Goal: Task Accomplishment & Management: Use online tool/utility

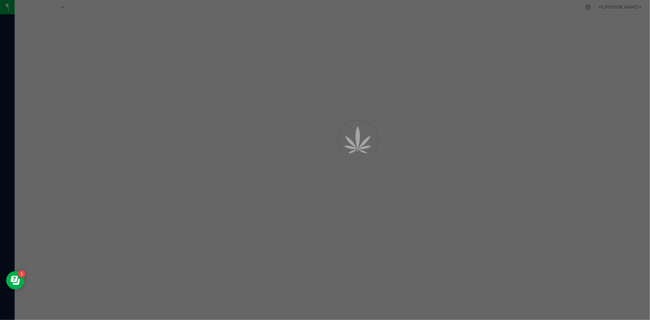
click at [61, 8] on span at bounding box center [61, 7] width 0 height 5
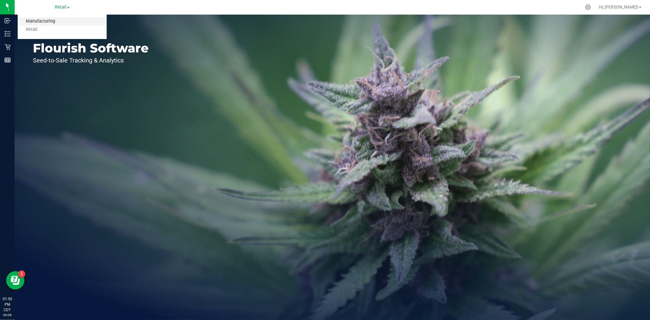
click at [58, 23] on link "Manufacturing" at bounding box center [62, 21] width 89 height 8
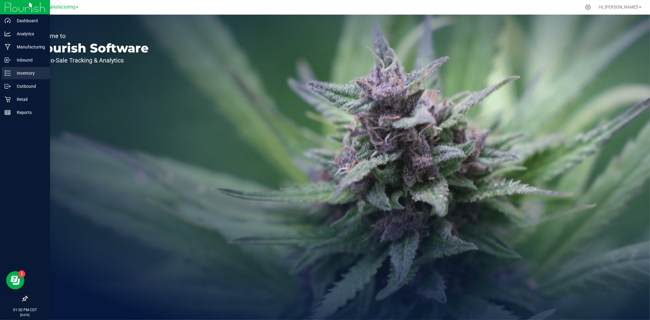
click at [4, 74] on div "Inventory" at bounding box center [26, 73] width 48 height 12
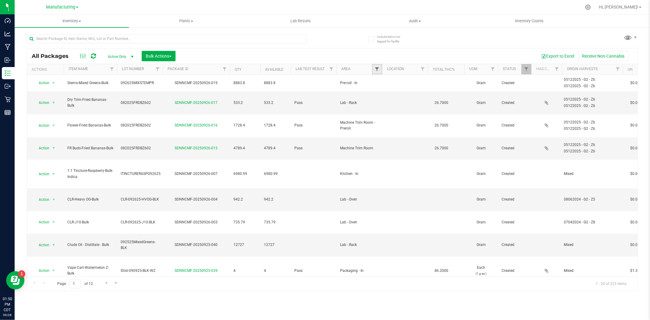
click at [377, 70] on span "Filter" at bounding box center [376, 69] width 5 height 5
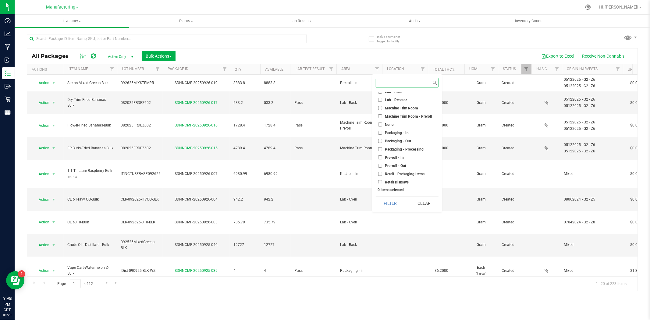
scroll to position [169, 0]
click at [411, 149] on li "Retail Displays" at bounding box center [406, 148] width 63 height 6
click at [402, 146] on span "Retail Displays" at bounding box center [397, 148] width 24 height 4
click at [382, 146] on input "Retail Displays" at bounding box center [380, 148] width 4 height 4
checkbox input "true"
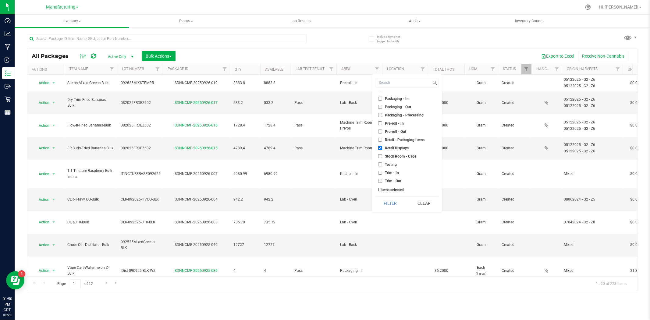
click at [401, 154] on span "Stock Room - Cage" at bounding box center [400, 156] width 31 height 4
click at [382, 154] on input "Stock Room - Cage" at bounding box center [380, 156] width 4 height 4
checkbox input "true"
click at [396, 206] on button "Filter" at bounding box center [389, 202] width 29 height 13
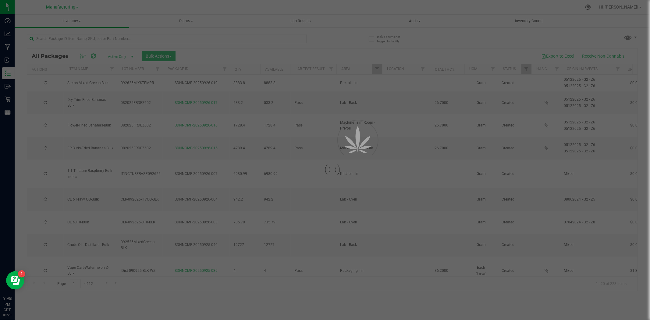
click at [263, 38] on div at bounding box center [325, 160] width 650 height 320
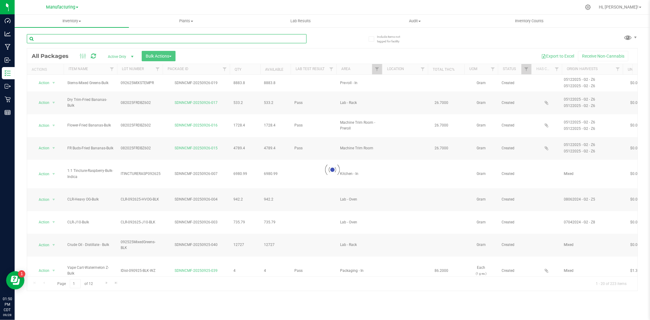
click at [263, 38] on input "text" at bounding box center [167, 38] width 280 height 9
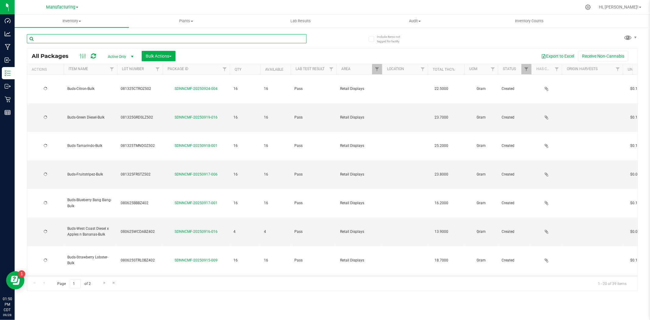
click at [264, 39] on input "text" at bounding box center [167, 38] width 280 height 9
type input "cheddar"
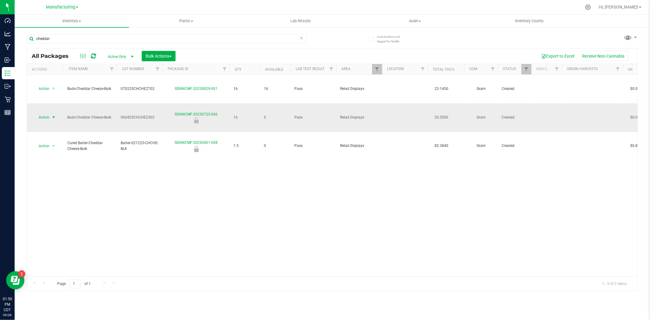
click at [48, 113] on span "Action" at bounding box center [41, 117] width 16 height 9
click at [62, 126] on li "Locate package" at bounding box center [52, 125] width 38 height 9
click at [163, 55] on span "Bulk Actions" at bounding box center [159, 56] width 26 height 5
click at [171, 84] on div "Add to outbound order" at bounding box center [170, 82] width 50 height 10
click at [632, 9] on span "Hi, [PERSON_NAME]!" at bounding box center [618, 7] width 40 height 5
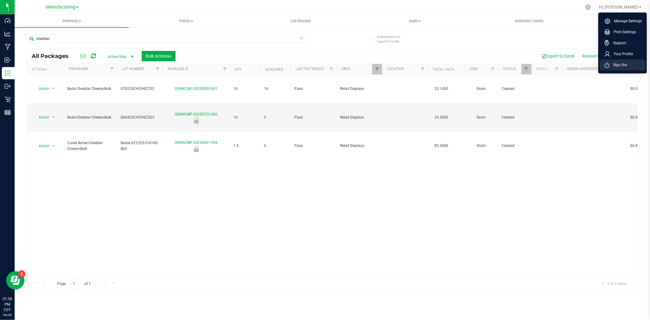
click at [629, 62] on li "Sign Out" at bounding box center [622, 64] width 46 height 11
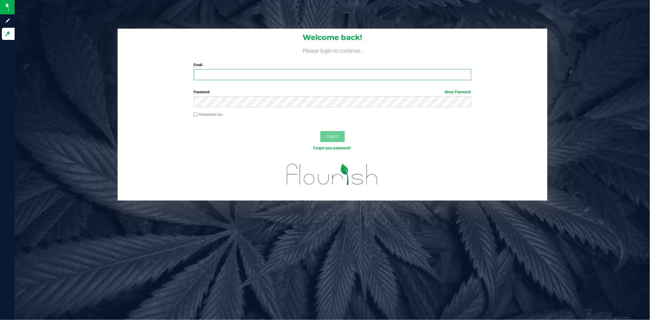
drag, startPoint x: 300, startPoint y: 71, endPoint x: 300, endPoint y: 77, distance: 6.1
click at [300, 72] on input "Email" at bounding box center [332, 74] width 277 height 11
type input "[PERSON_NAME][EMAIL_ADDRESS][PERSON_NAME][DOMAIN_NAME]"
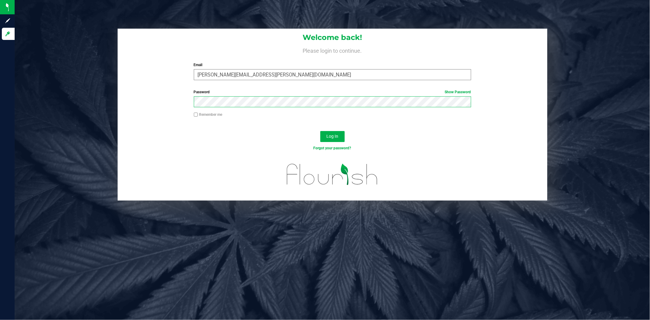
click at [320, 131] on button "Log In" at bounding box center [332, 136] width 24 height 11
